Goal: Information Seeking & Learning: Learn about a topic

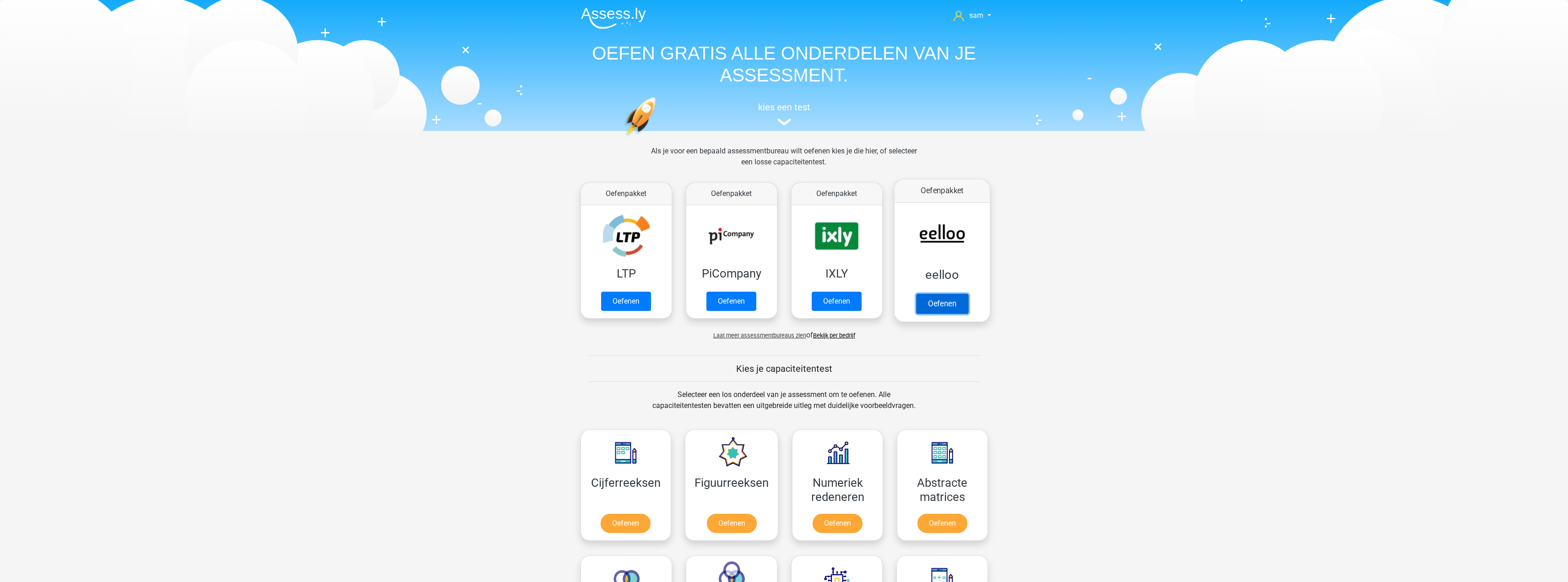
click at [948, 293] on link "Oefenen" at bounding box center [942, 303] width 52 height 20
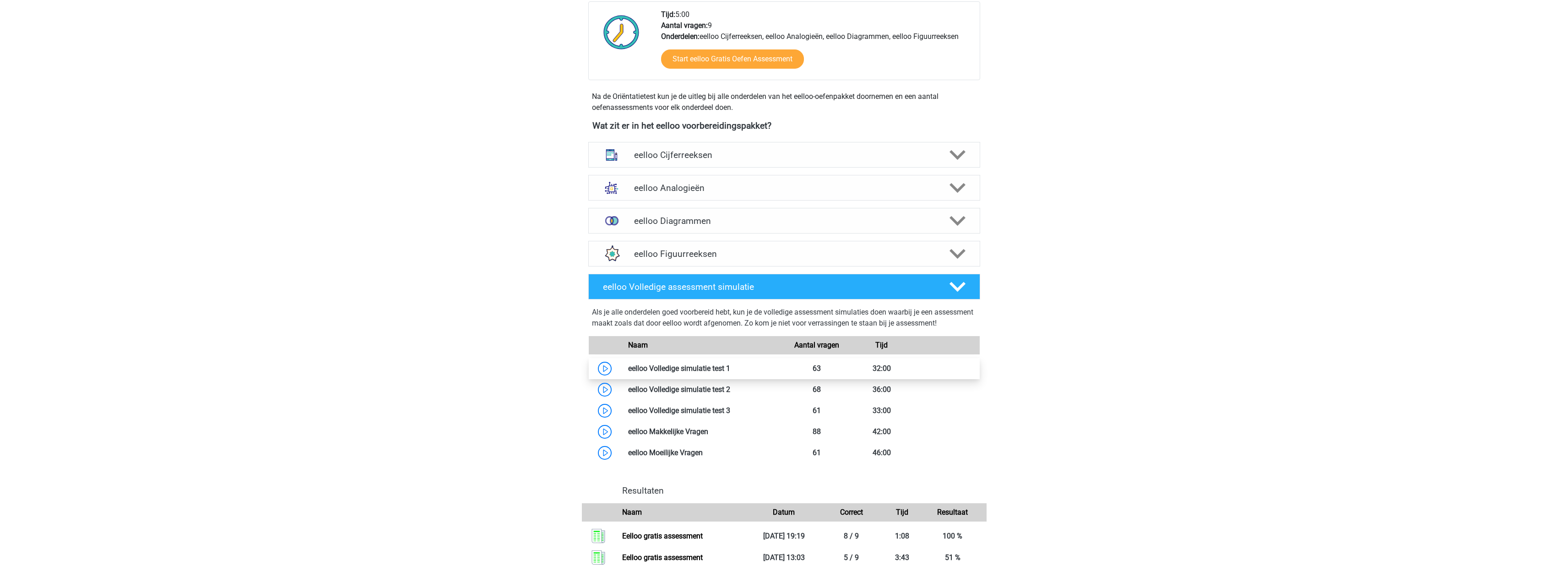
scroll to position [137, 0]
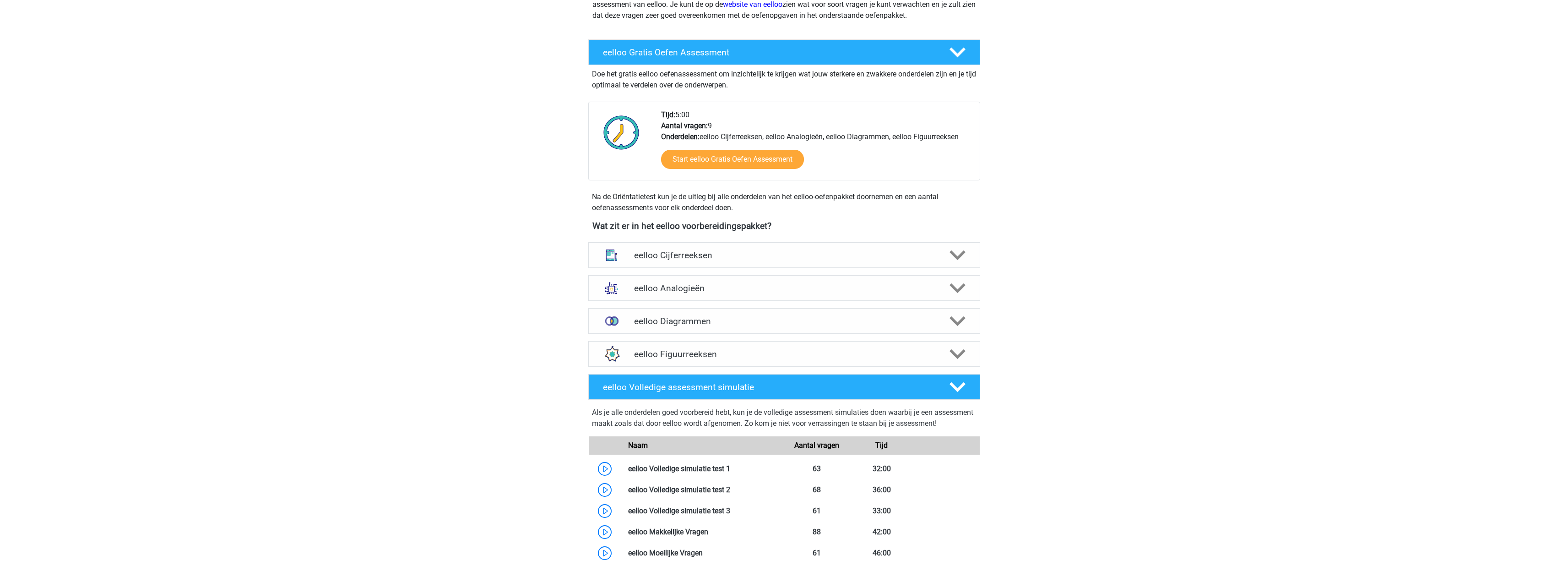
click at [867, 259] on h4 "eelloo Cijferreeksen" at bounding box center [784, 255] width 300 height 11
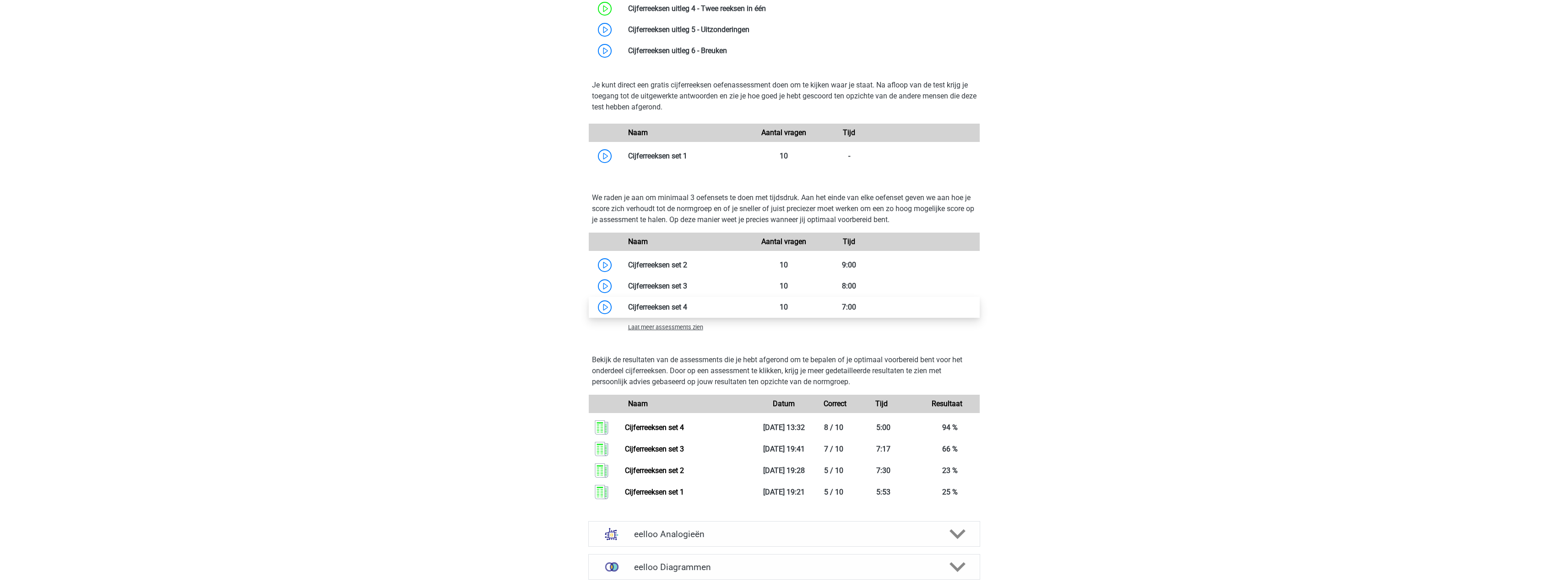
scroll to position [595, 0]
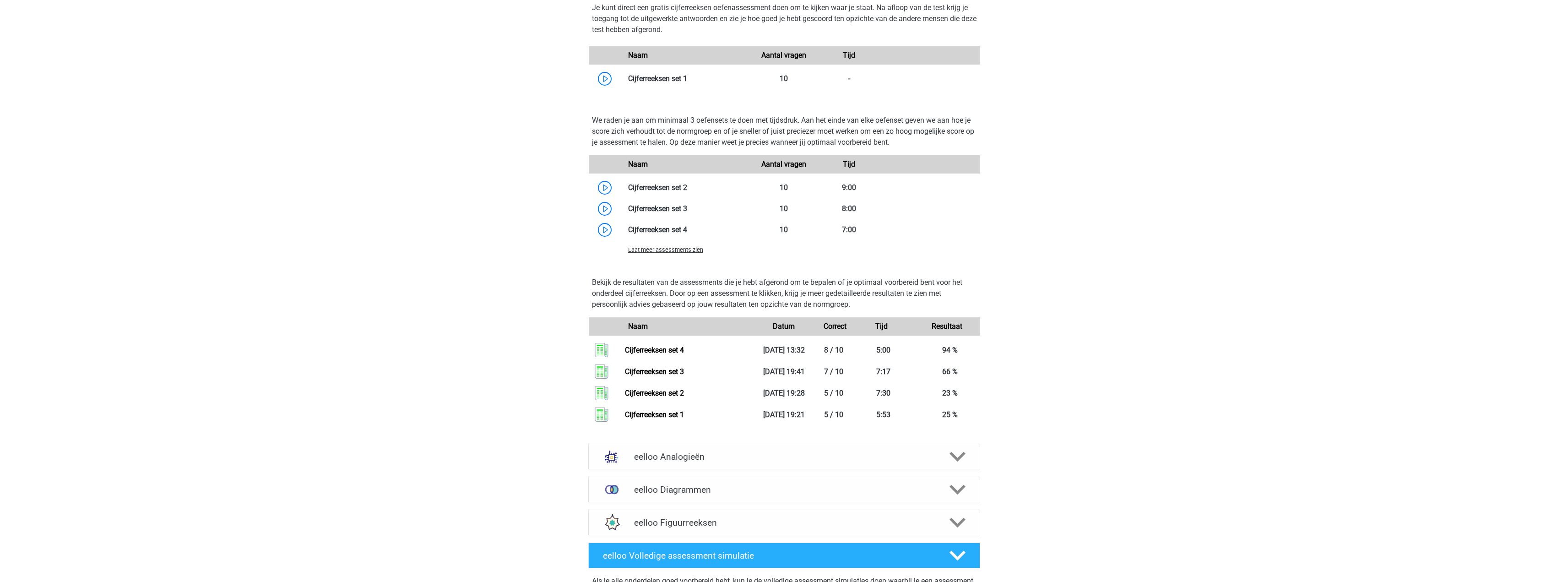
click at [683, 253] on span "Laat meer assessments zien" at bounding box center [666, 250] width 75 height 7
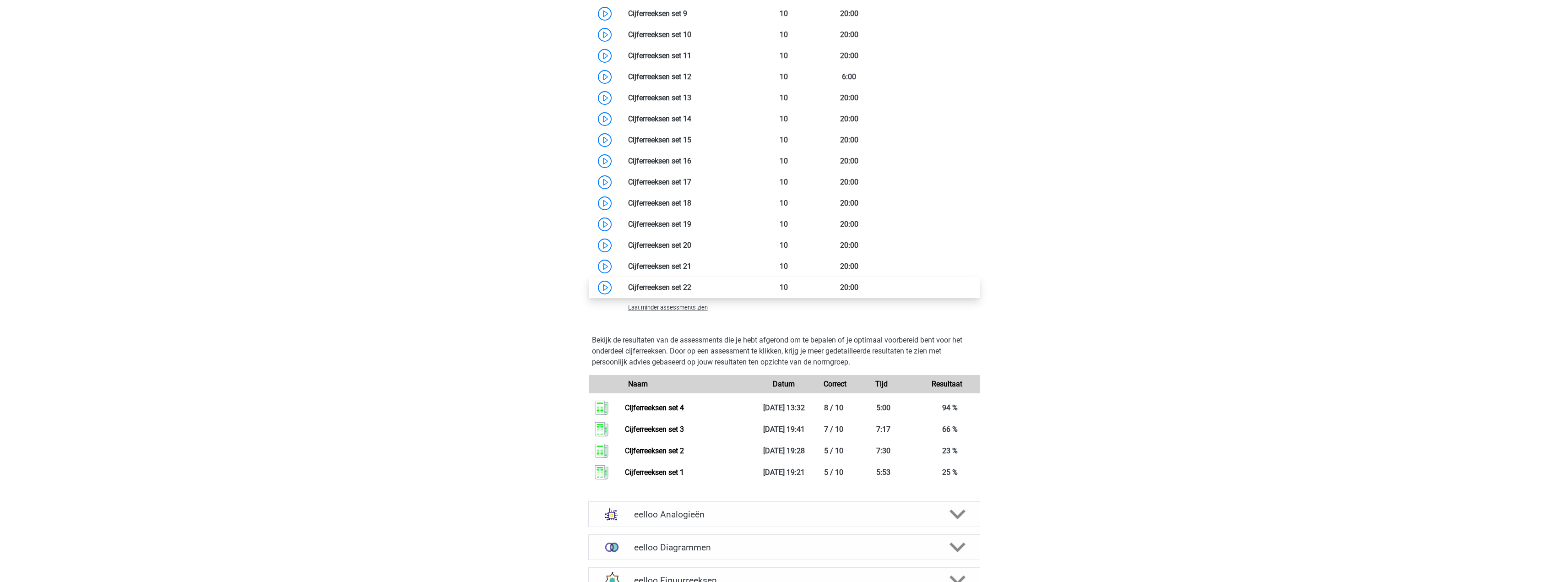
scroll to position [732, 0]
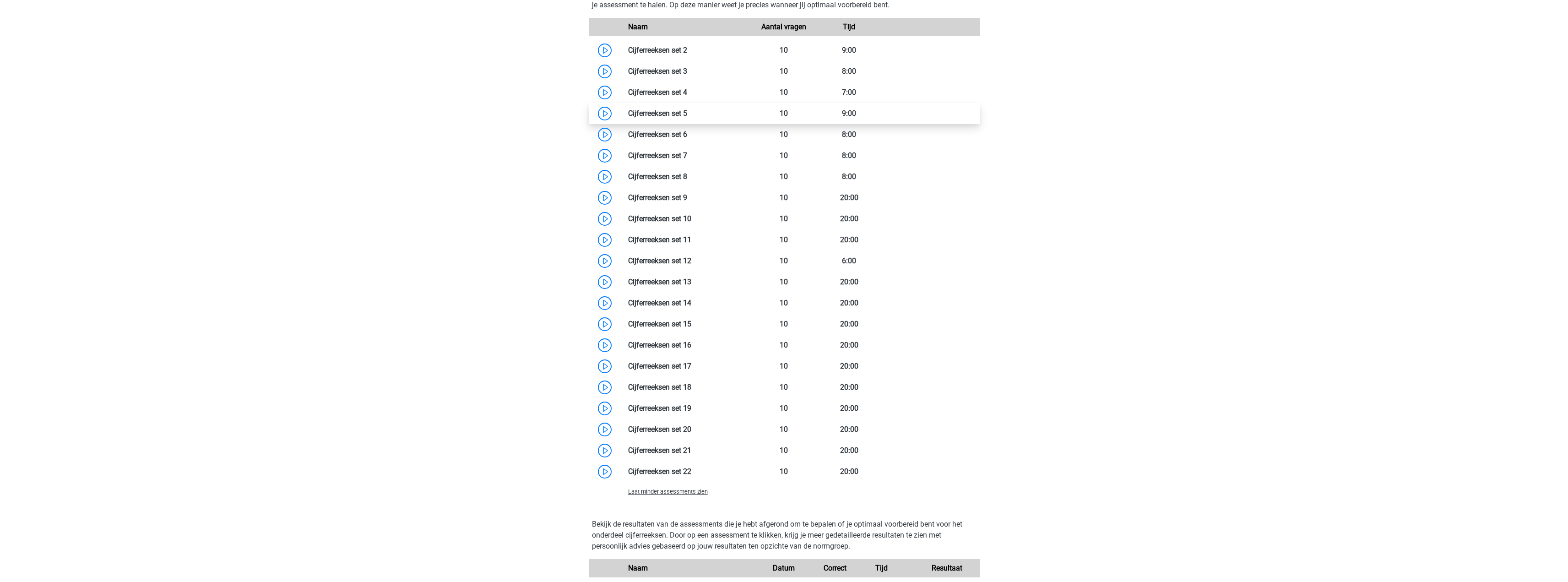
click at [688, 114] on link at bounding box center [688, 113] width 0 height 9
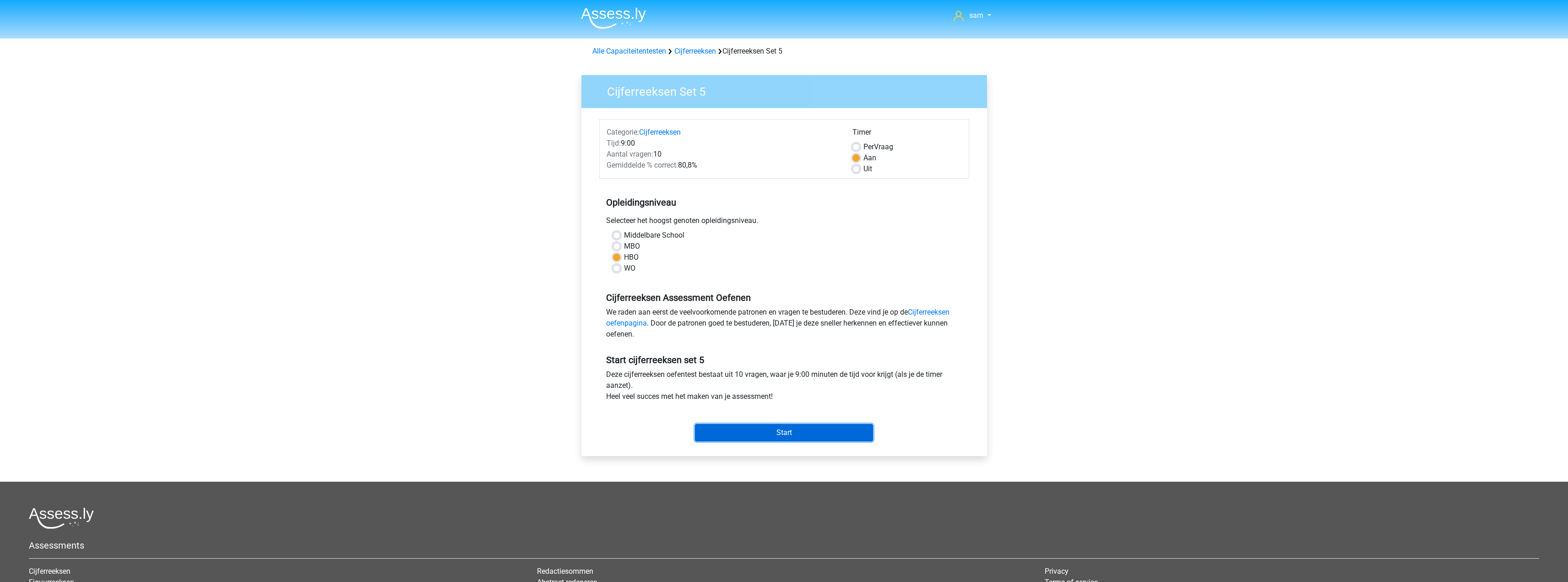
click at [770, 430] on input "Start" at bounding box center [784, 433] width 178 height 17
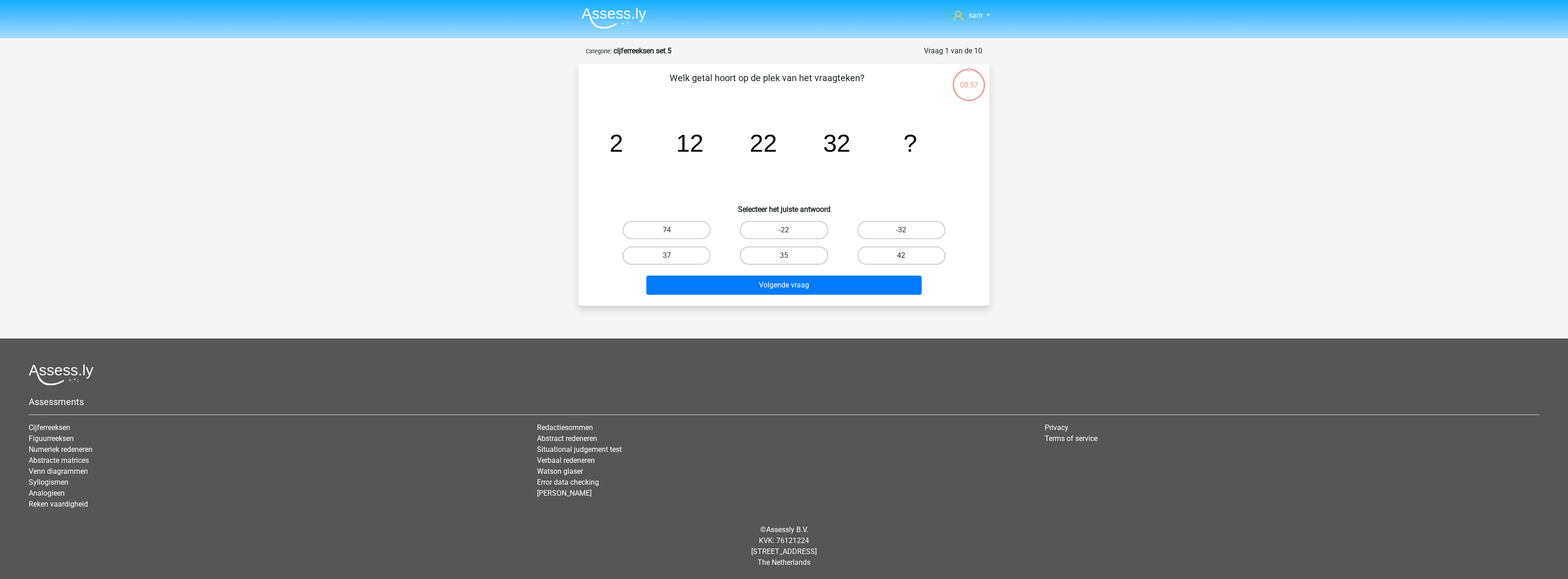
click at [887, 254] on label "42" at bounding box center [901, 255] width 88 height 18
click at [901, 256] on input "42" at bounding box center [904, 259] width 6 height 6
radio input "true"
click at [879, 277] on button "Volgende vraag" at bounding box center [784, 285] width 276 height 19
click at [792, 254] on label "-27/26" at bounding box center [784, 255] width 88 height 18
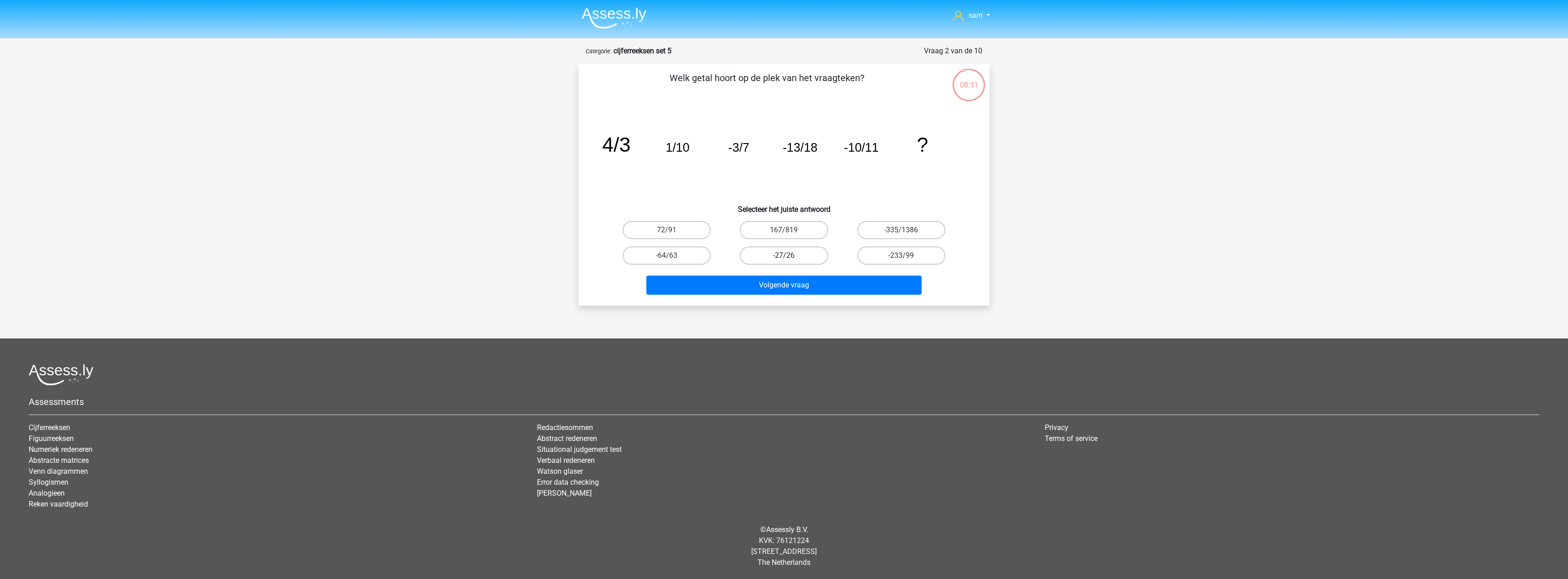
click at [790, 256] on input "-27/26" at bounding box center [787, 259] width 6 height 6
radio input "true"
click at [854, 282] on button "Volgende vraag" at bounding box center [784, 285] width 276 height 19
click at [690, 254] on label "39" at bounding box center [666, 255] width 88 height 18
click at [673, 256] on input "39" at bounding box center [669, 259] width 6 height 6
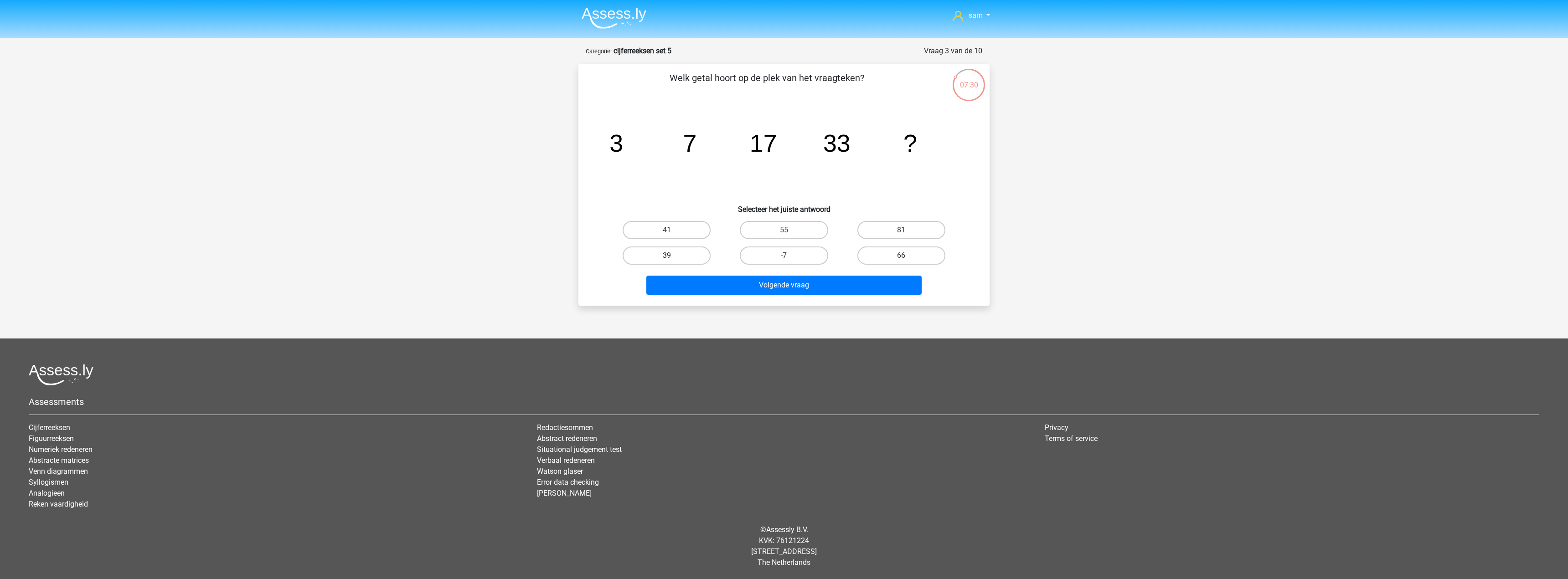
radio input "true"
click at [820, 282] on button "Volgende vraag" at bounding box center [784, 285] width 276 height 19
click at [707, 252] on label "-855" at bounding box center [666, 255] width 88 height 18
click at [673, 256] on input "-855" at bounding box center [669, 259] width 6 height 6
radio input "true"
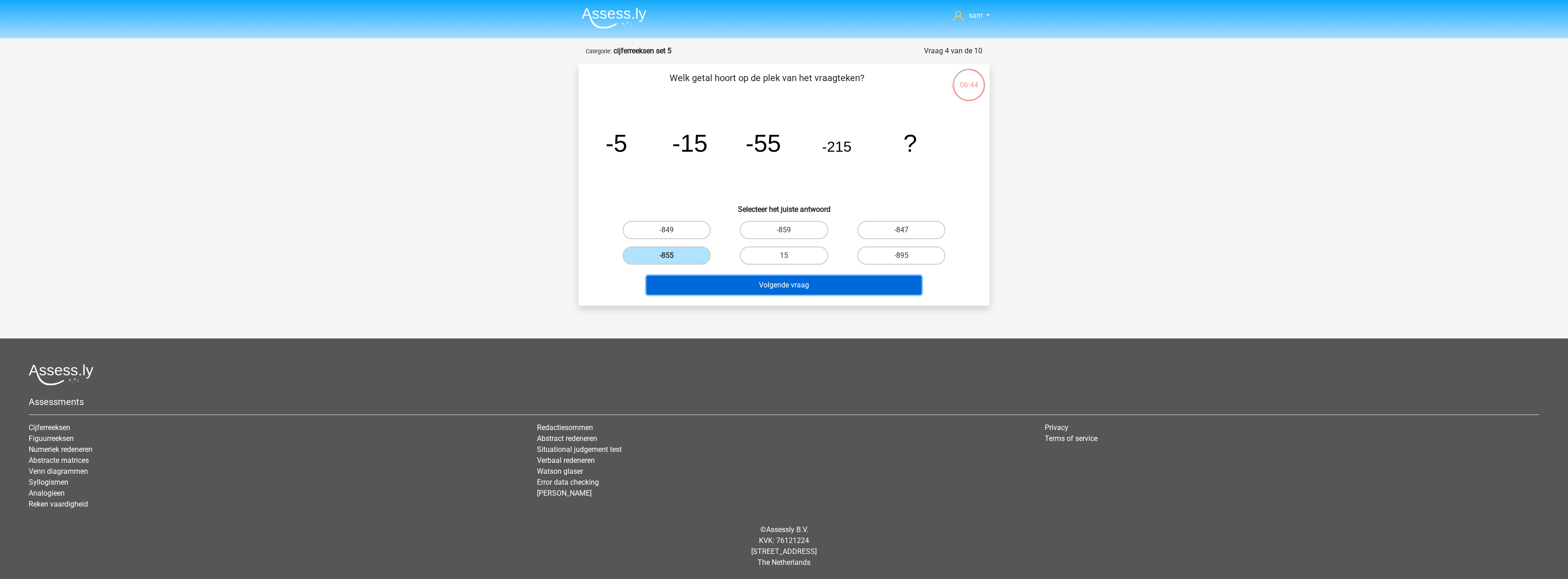
click at [856, 284] on button "Volgende vraag" at bounding box center [784, 285] width 276 height 19
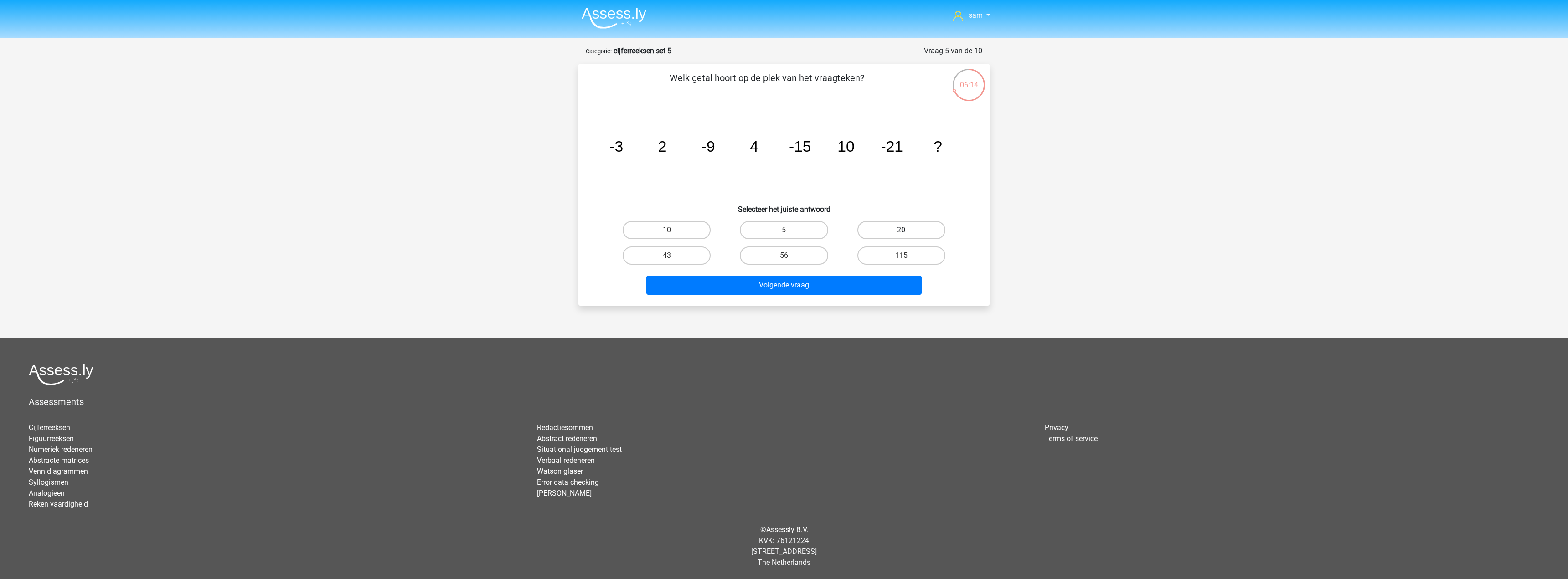
click at [937, 233] on label "20" at bounding box center [901, 229] width 88 height 18
click at [907, 233] on input "20" at bounding box center [904, 233] width 6 height 6
radio input "true"
click at [884, 283] on button "Volgende vraag" at bounding box center [784, 285] width 276 height 19
click at [785, 252] on label "-159" at bounding box center [784, 255] width 88 height 18
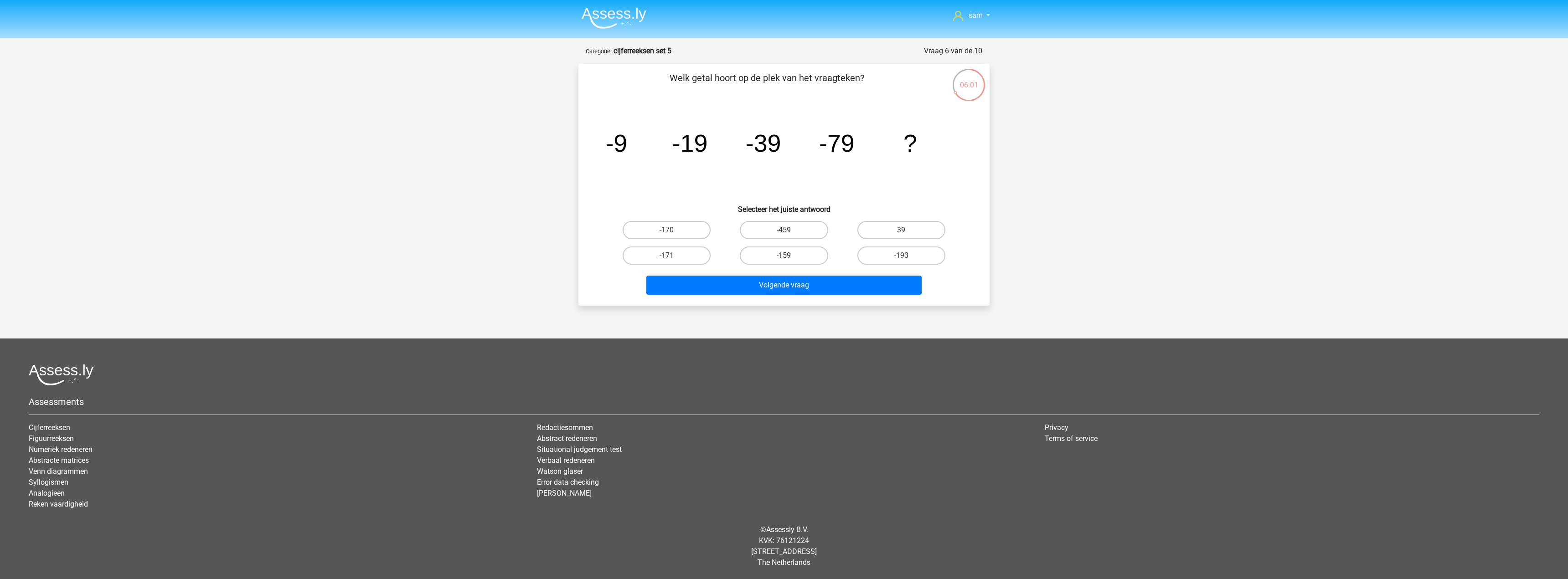
click at [785, 256] on input "-159" at bounding box center [787, 259] width 6 height 6
radio input "true"
click at [803, 285] on button "Volgende vraag" at bounding box center [784, 285] width 276 height 19
click at [679, 258] on label "-43/14" at bounding box center [666, 255] width 88 height 18
click at [673, 258] on input "-43/14" at bounding box center [669, 259] width 6 height 6
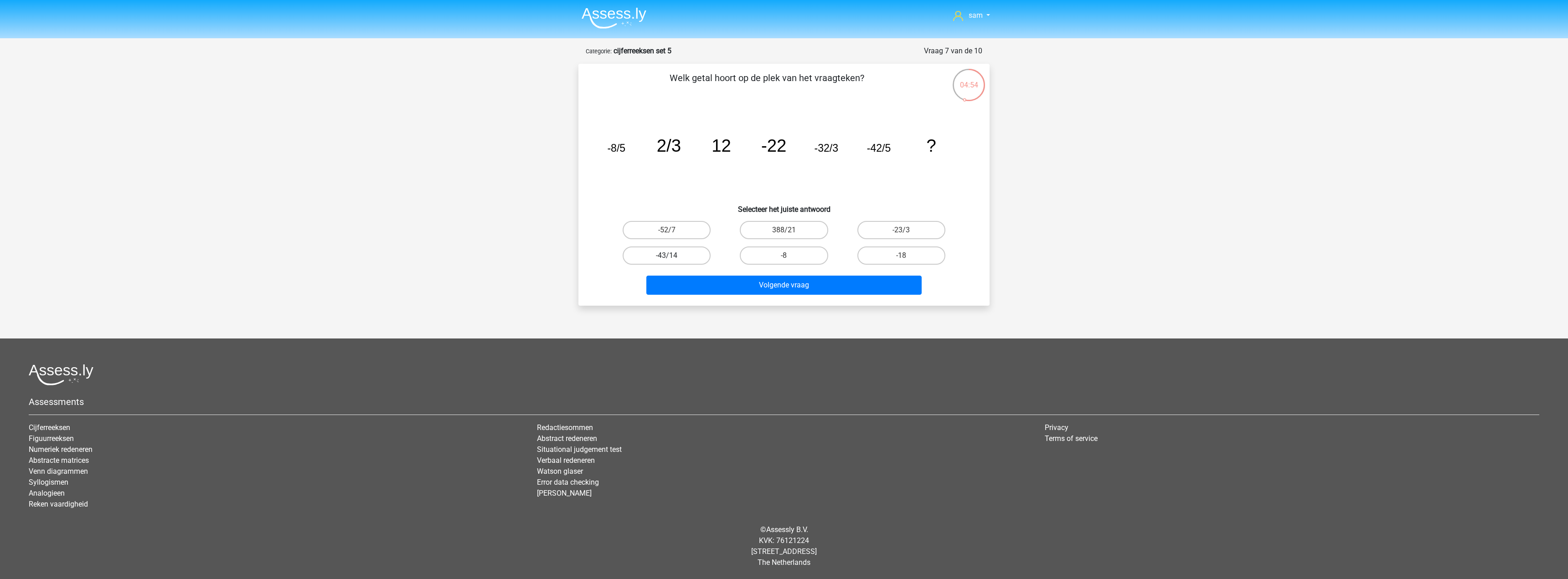
radio input "true"
click at [858, 287] on button "Volgende vraag" at bounding box center [784, 285] width 276 height 19
click at [960, 147] on icon "image/svg+xml 3 2 11 -5 24 -16 42 -31 65 ?" at bounding box center [784, 152] width 367 height 92
drag, startPoint x: 701, startPoint y: 249, endPoint x: 706, endPoint y: 263, distance: 14.9
click at [700, 249] on label "-50" at bounding box center [666, 255] width 88 height 18
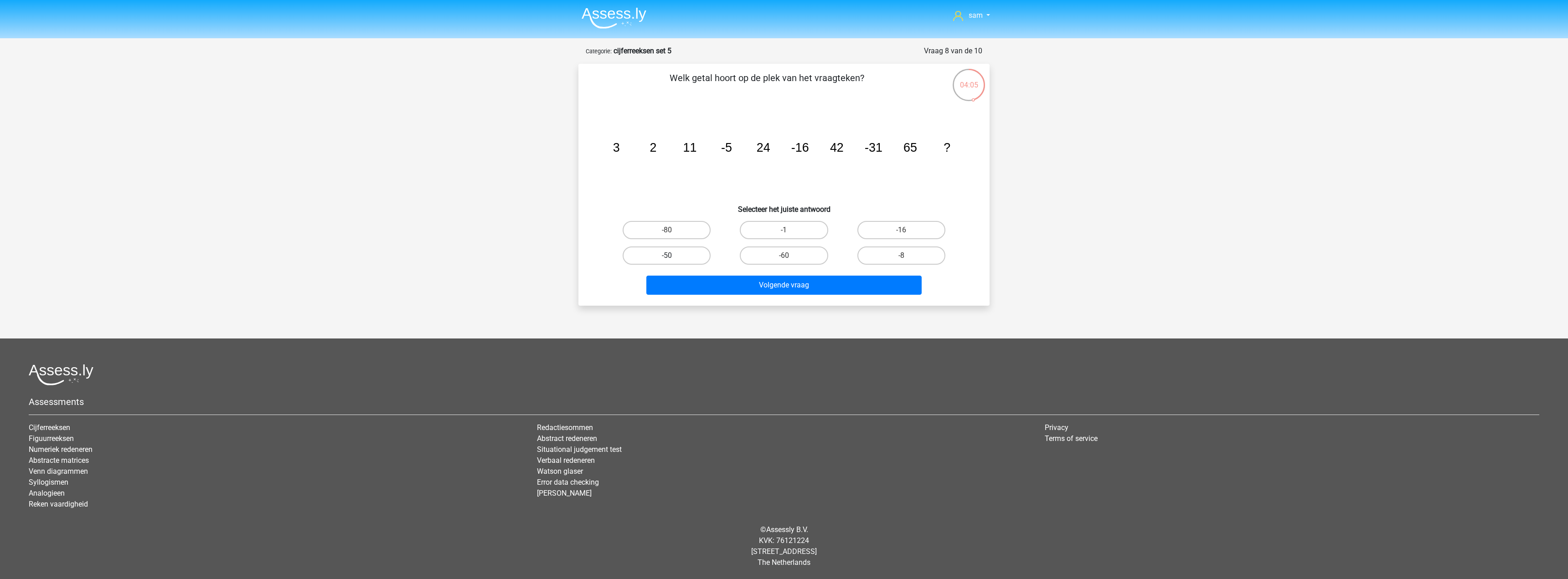
click at [673, 256] on input "-50" at bounding box center [669, 259] width 6 height 6
radio input "true"
click at [731, 282] on button "Volgende vraag" at bounding box center [784, 285] width 276 height 19
drag, startPoint x: 776, startPoint y: 250, endPoint x: 794, endPoint y: 287, distance: 41.1
click at [776, 250] on label "48" at bounding box center [784, 255] width 88 height 18
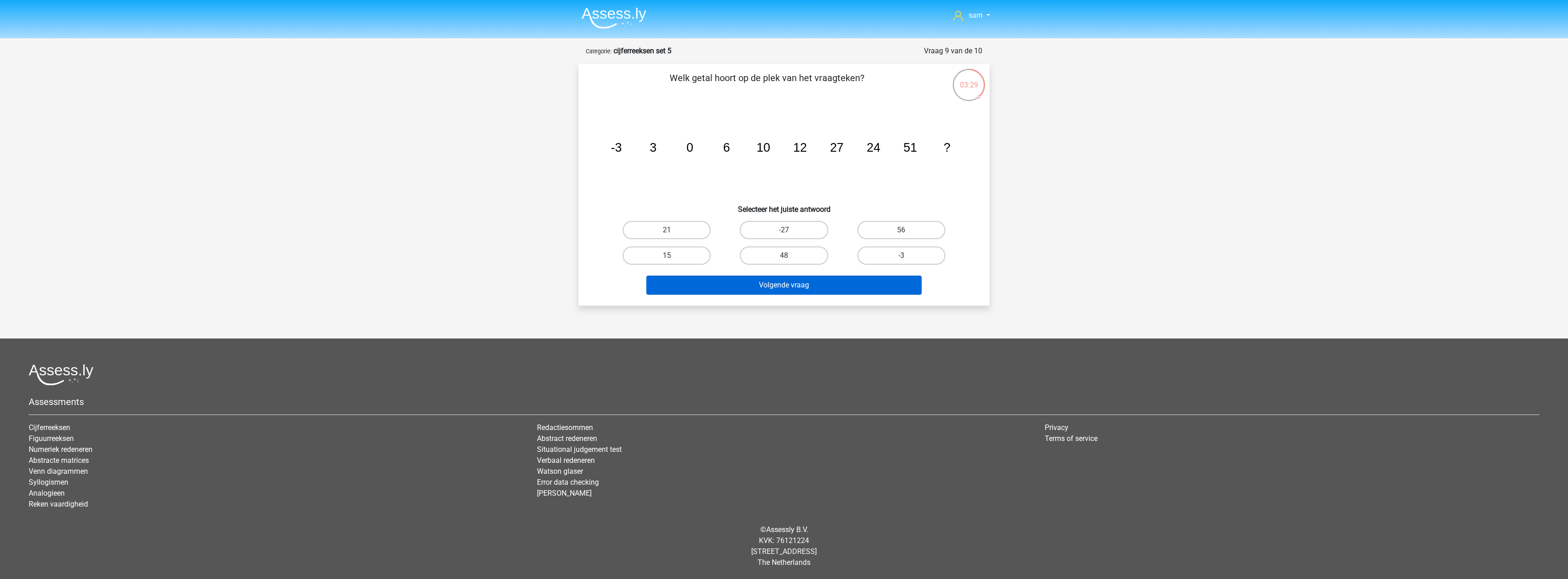
click at [784, 256] on input "48" at bounding box center [787, 259] width 6 height 6
radio input "true"
click at [802, 295] on div "Volgende vraag" at bounding box center [784, 287] width 352 height 23
click at [804, 285] on button "Volgende vraag" at bounding box center [784, 285] width 276 height 19
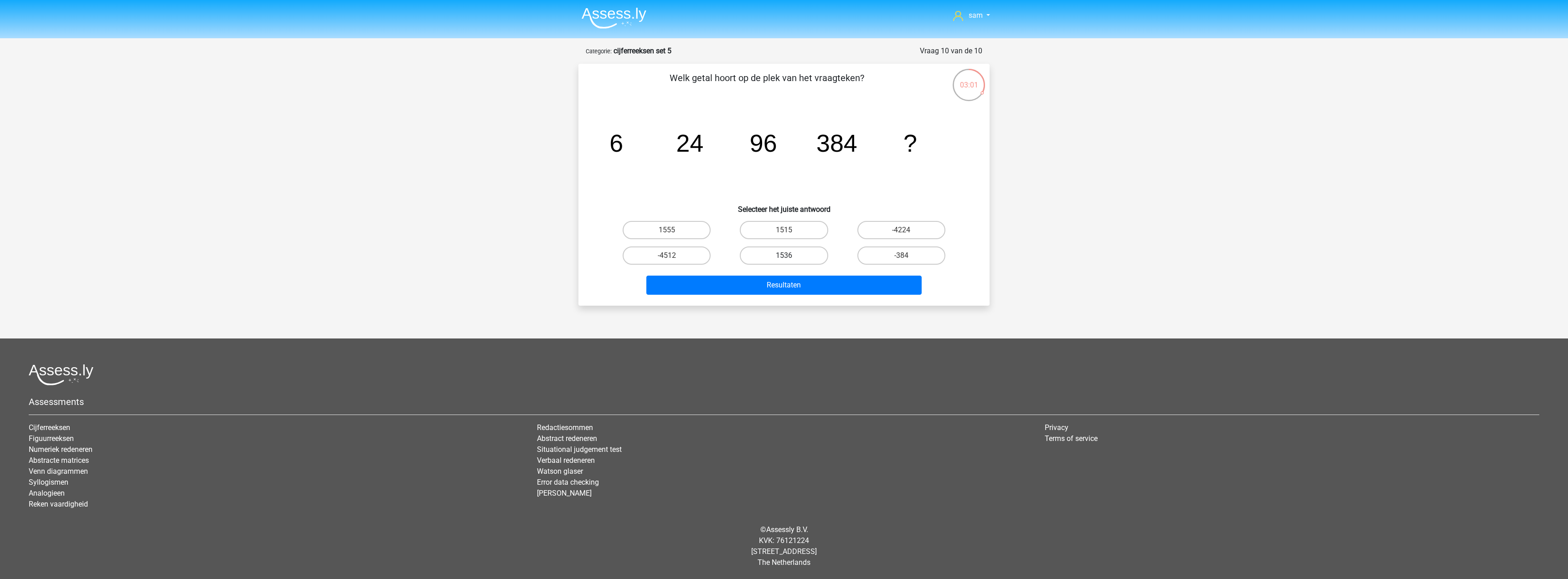
click at [804, 254] on label "1536" at bounding box center [784, 255] width 88 height 18
click at [790, 256] on input "1536" at bounding box center [787, 259] width 6 height 6
radio input "true"
click at [821, 279] on button "Resultaten" at bounding box center [784, 285] width 276 height 19
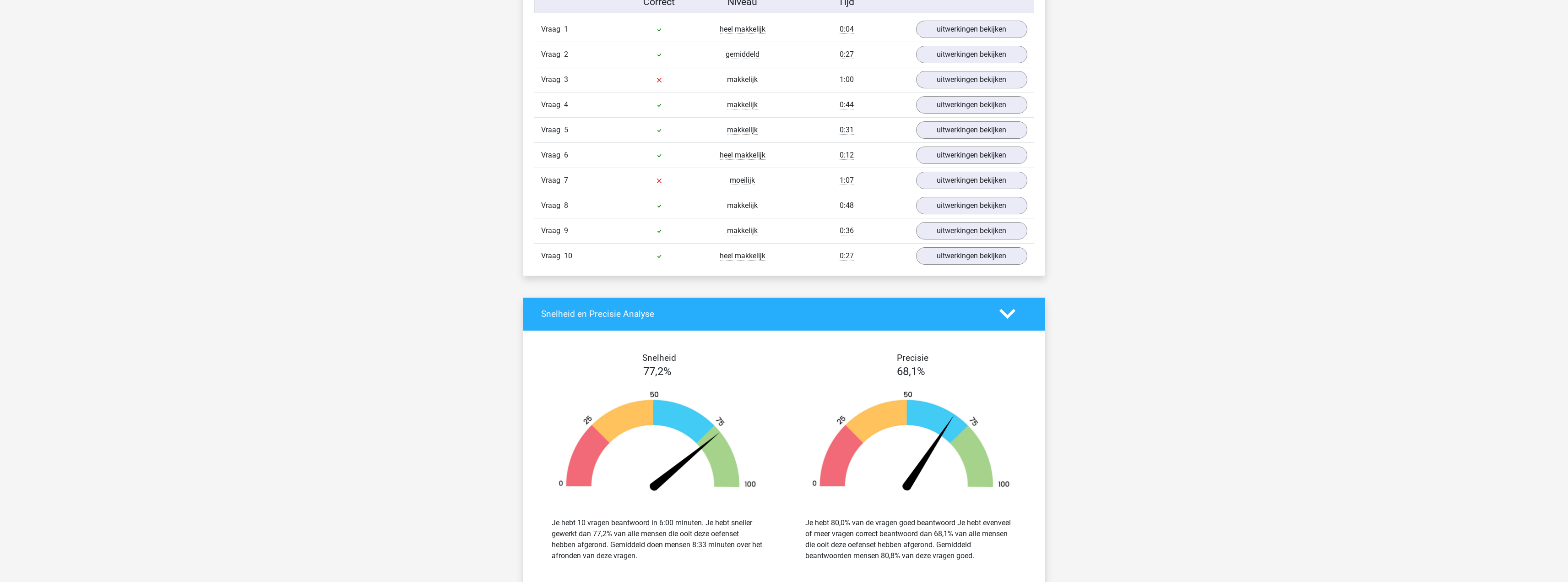
scroll to position [458, 0]
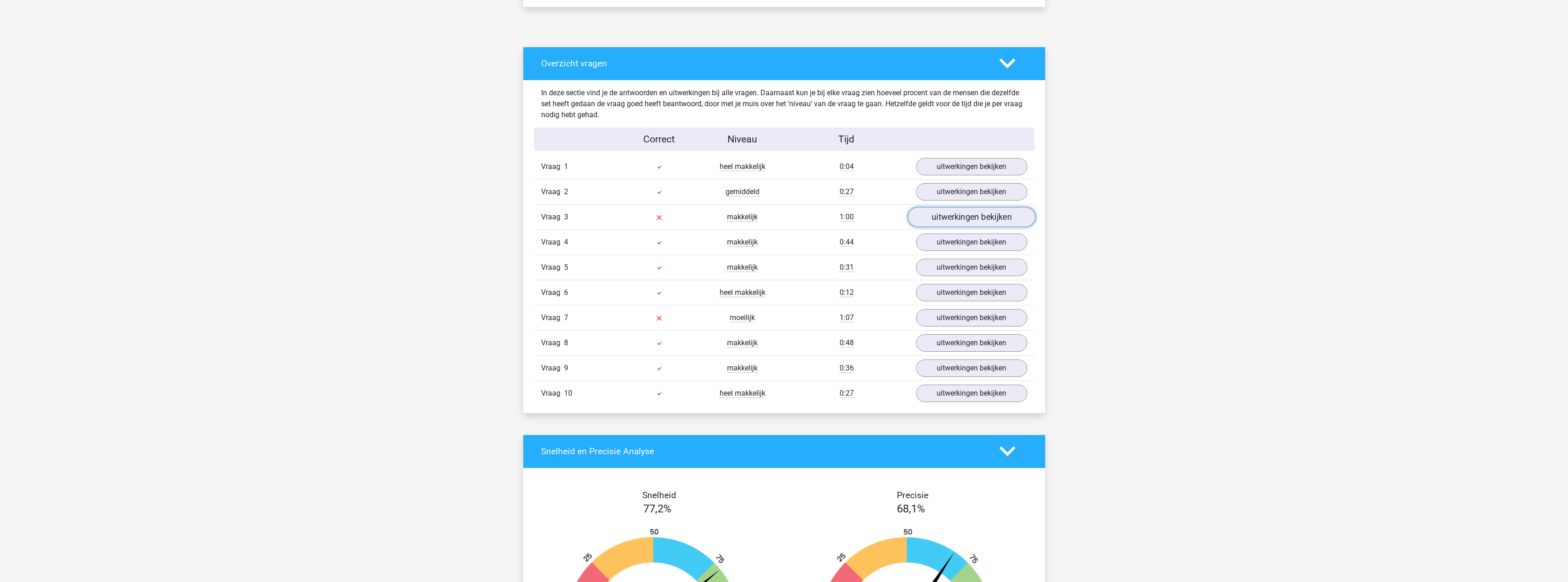
click at [949, 214] on link "uitwerkingen bekijken" at bounding box center [971, 217] width 128 height 20
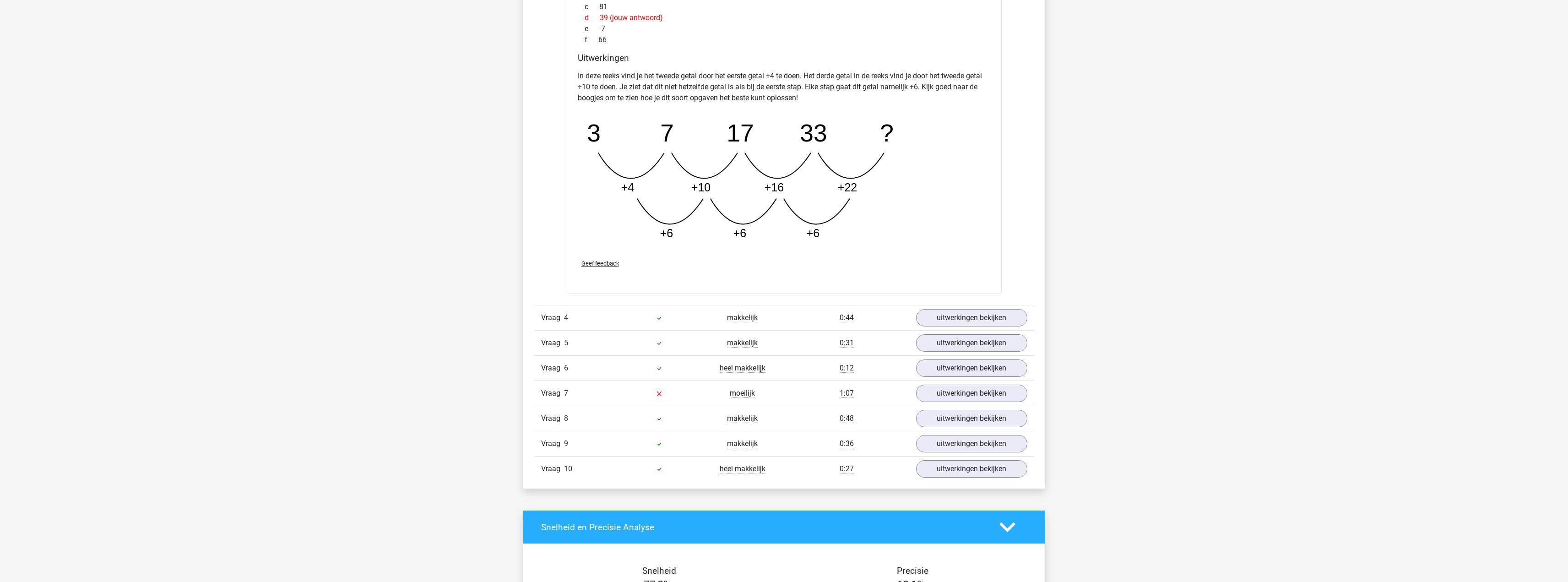
scroll to position [916, 0]
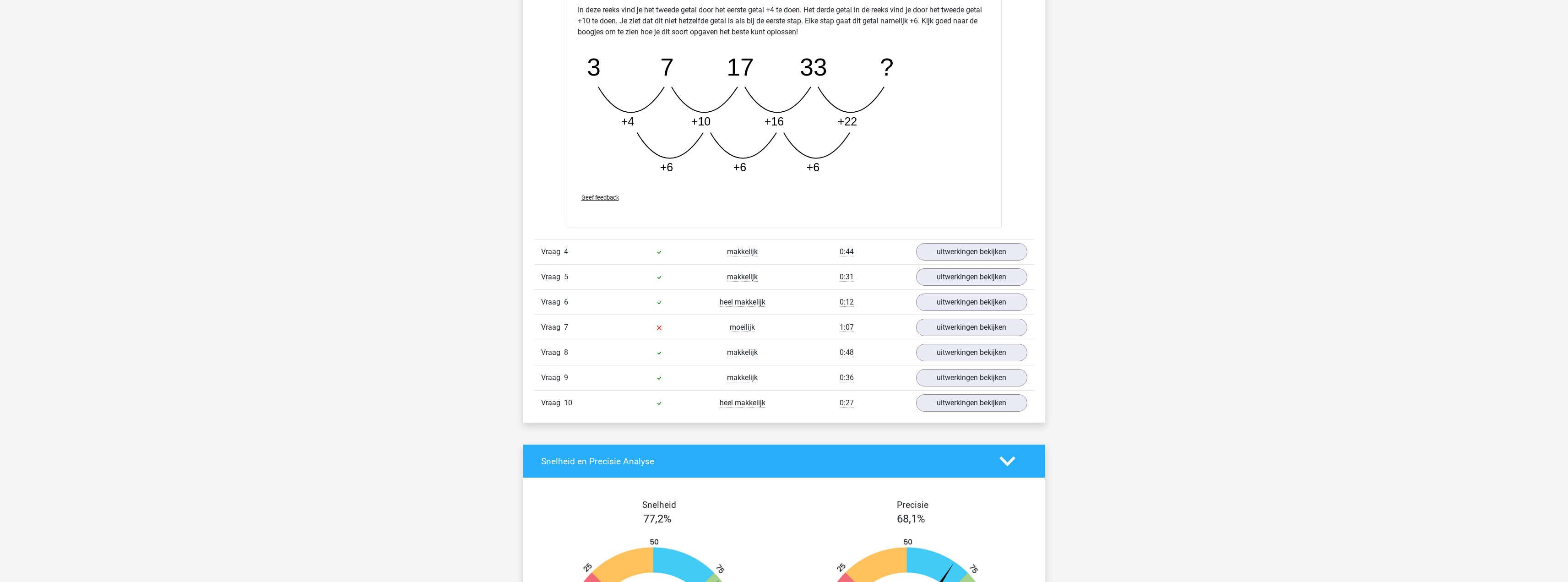
click at [968, 317] on div "Vraag 7 moeilijk 1:07 uitwerkingen bekijken" at bounding box center [784, 327] width 500 height 25
click at [968, 325] on link "uitwerkingen bekijken" at bounding box center [971, 328] width 128 height 20
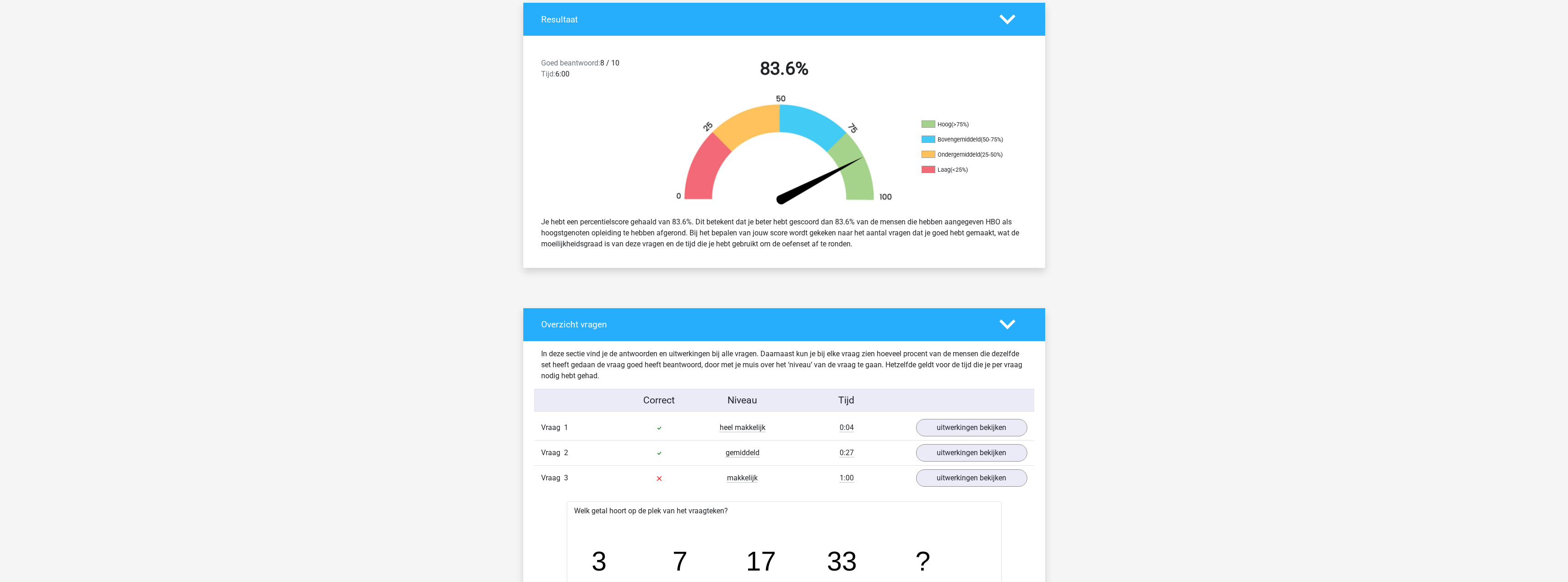
scroll to position [0, 0]
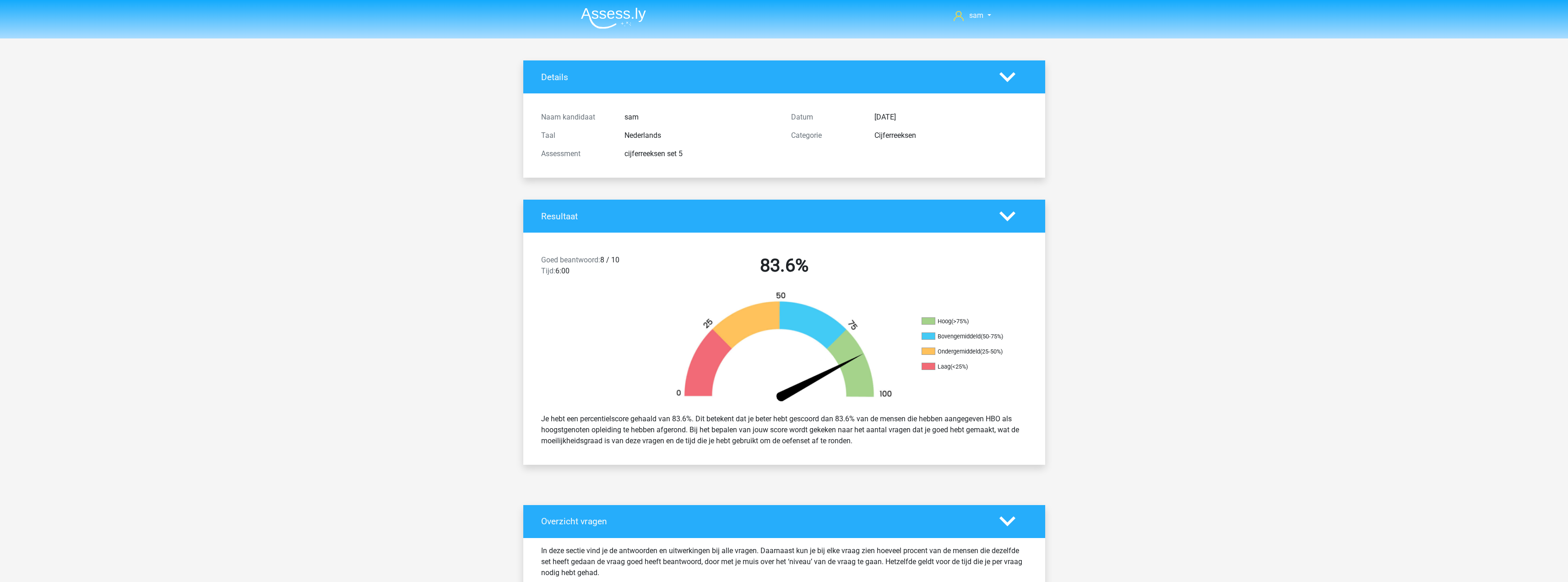
click at [612, 22] on img at bounding box center [613, 18] width 65 height 22
